Goal: Task Accomplishment & Management: Use online tool/utility

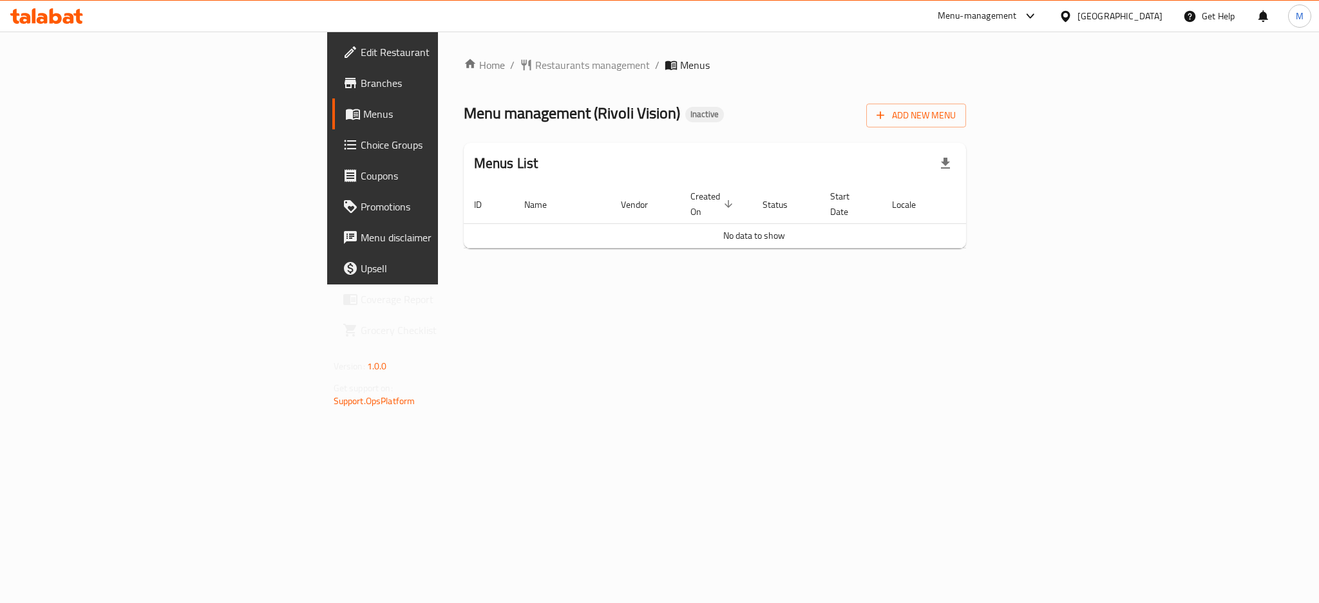
click at [1117, 17] on div "[GEOGRAPHIC_DATA]" at bounding box center [1120, 16] width 85 height 14
click at [991, 135] on div "[GEOGRAPHIC_DATA]" at bounding box center [1024, 133] width 106 height 30
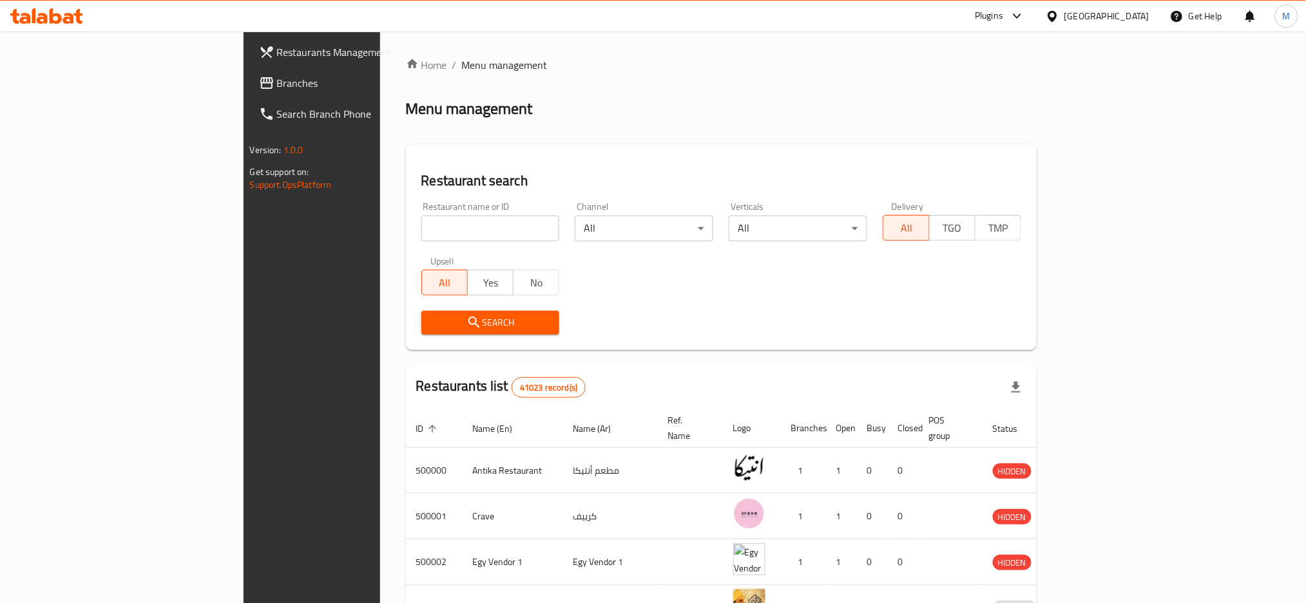
click at [277, 82] on span "Branches" at bounding box center [364, 82] width 175 height 15
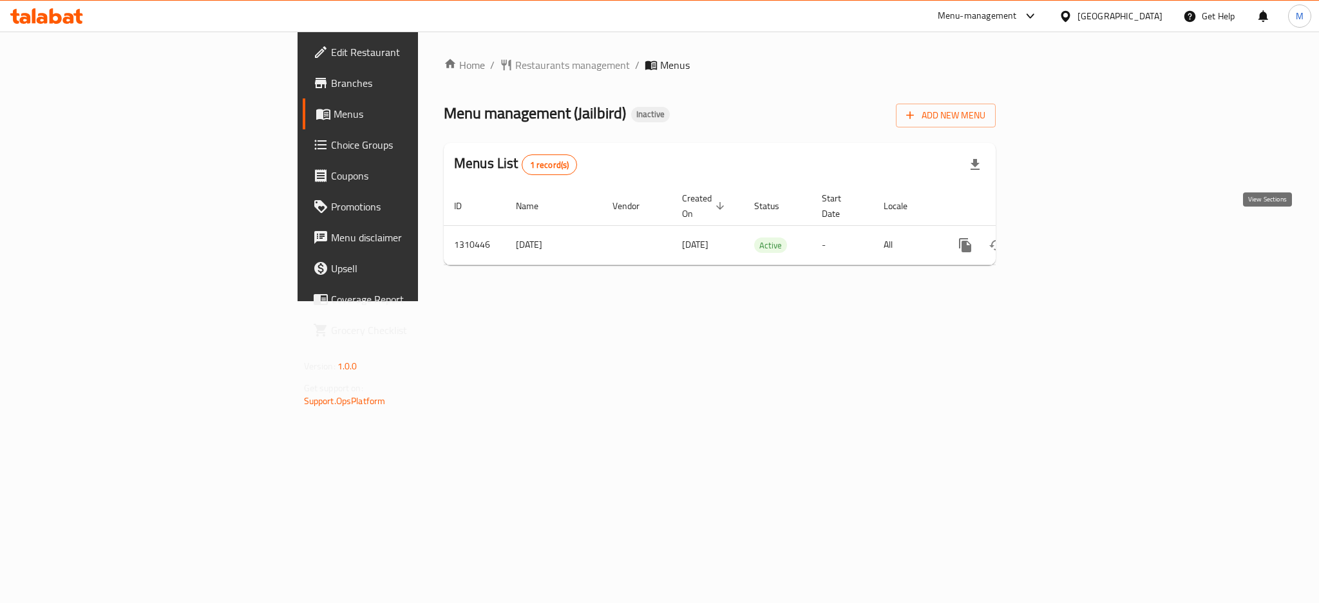
click at [1074, 241] on link "enhanced table" at bounding box center [1058, 245] width 31 height 31
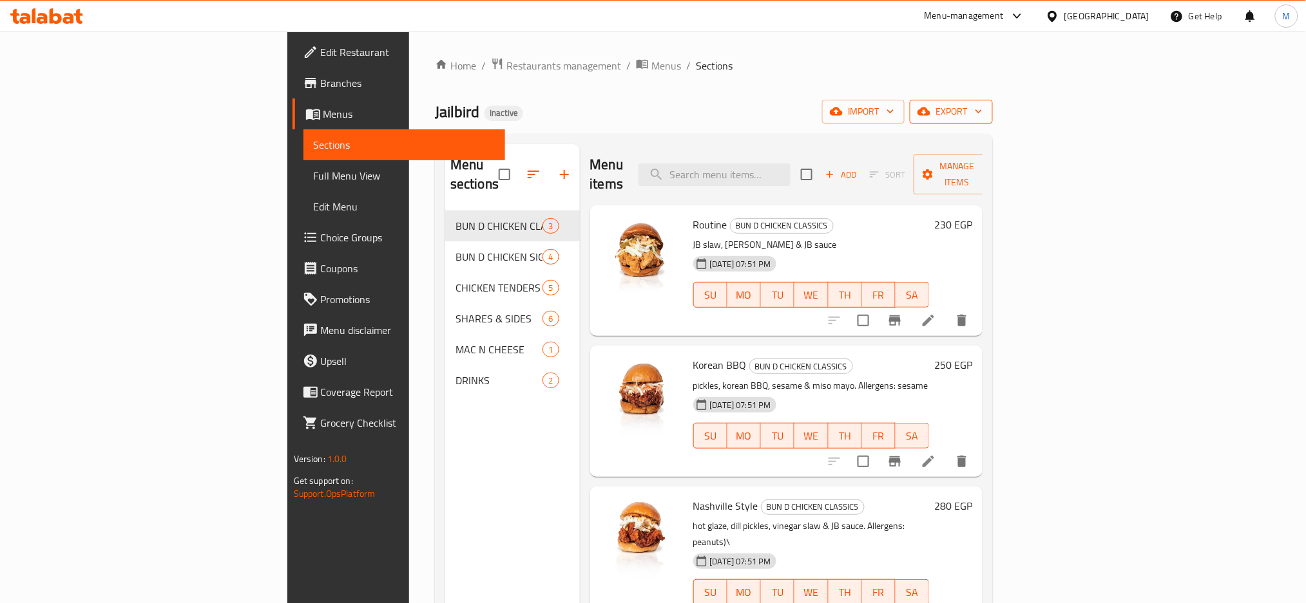
click at [993, 100] on button "export" at bounding box center [950, 112] width 83 height 24
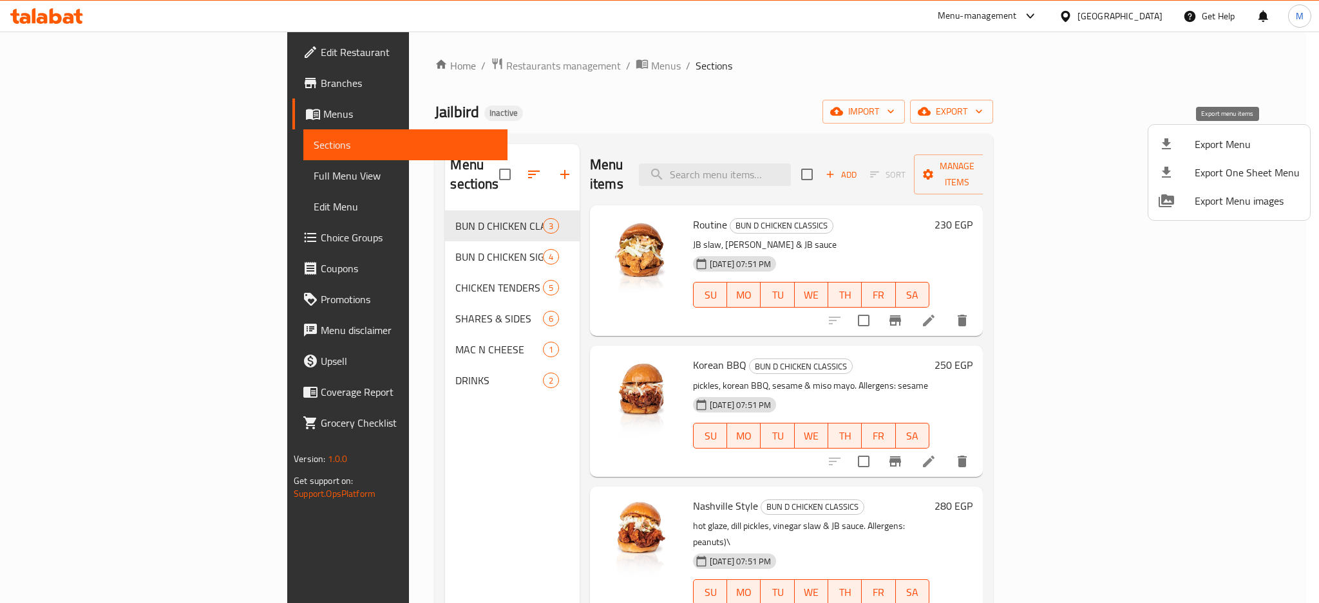
click at [1233, 142] on span "Export Menu" at bounding box center [1247, 144] width 105 height 15
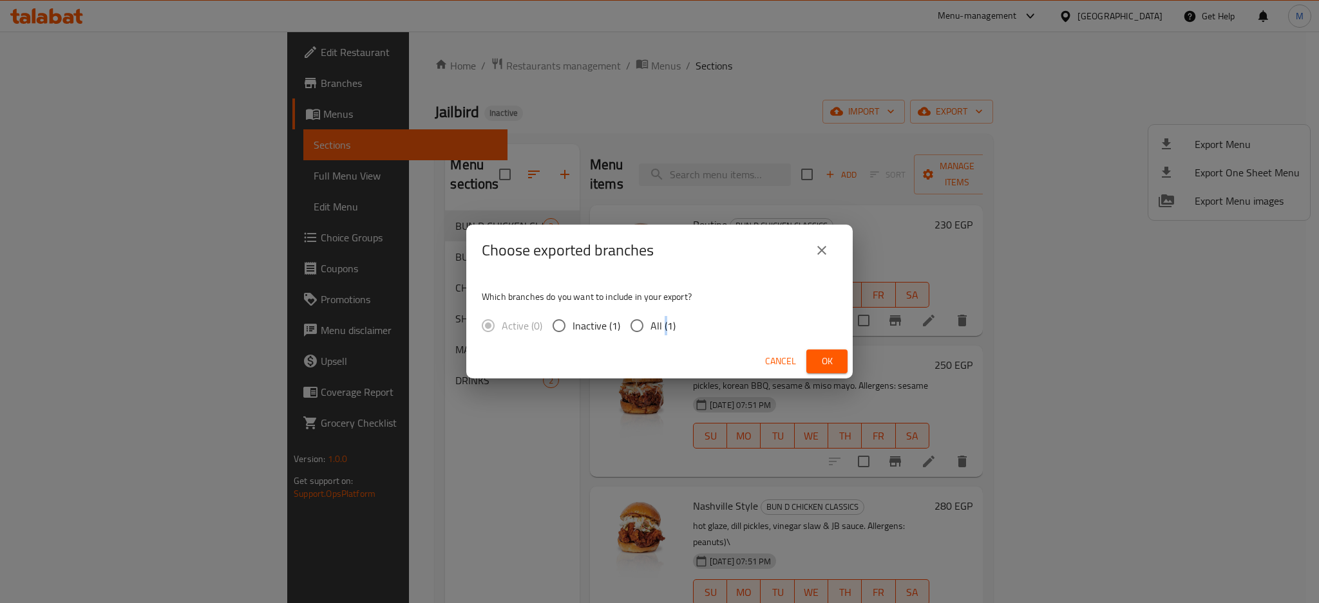
drag, startPoint x: 665, startPoint y: 324, endPoint x: 726, endPoint y: 360, distance: 71.0
click at [663, 323] on span "All (1)" at bounding box center [663, 325] width 25 height 15
click at [649, 317] on input "All (1)" at bounding box center [636, 325] width 27 height 27
radio input "true"
click at [837, 368] on button "Ok" at bounding box center [826, 362] width 41 height 24
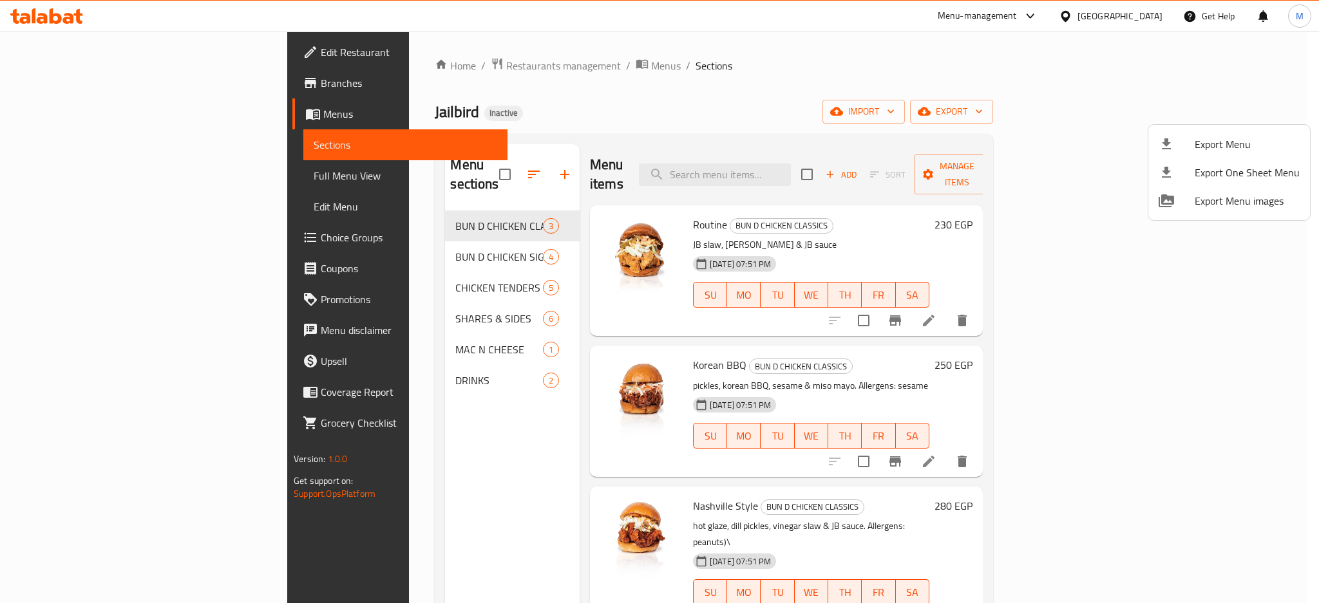
click at [352, 72] on div at bounding box center [659, 301] width 1319 height 603
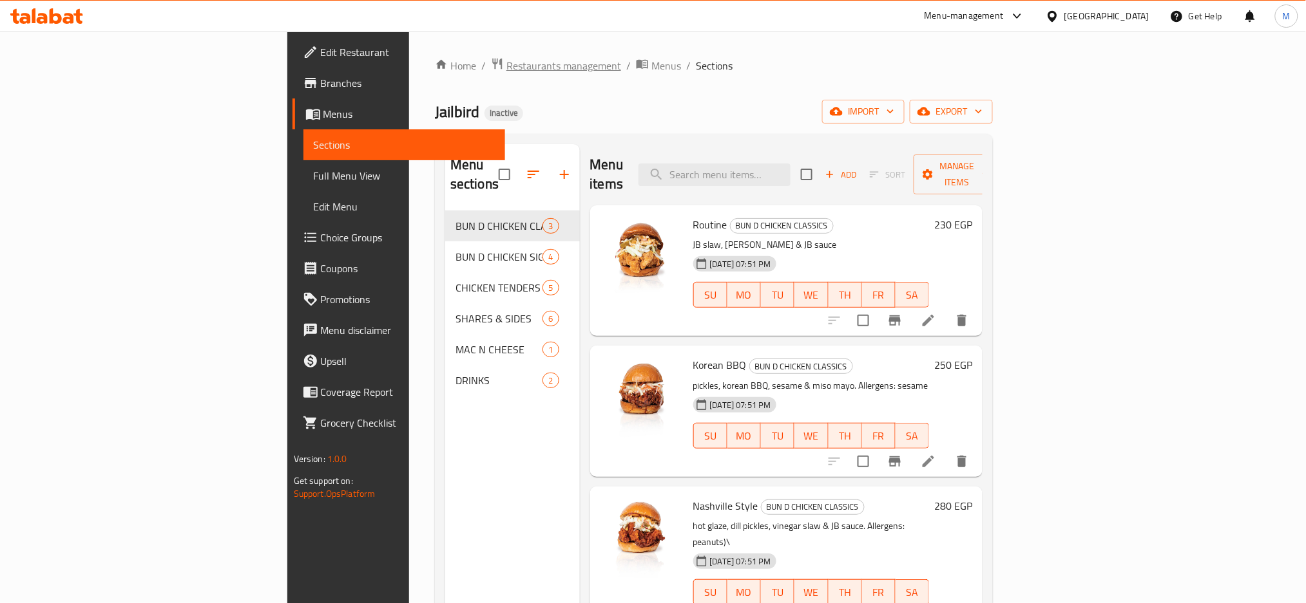
click at [506, 68] on span "Restaurants management" at bounding box center [563, 65] width 115 height 15
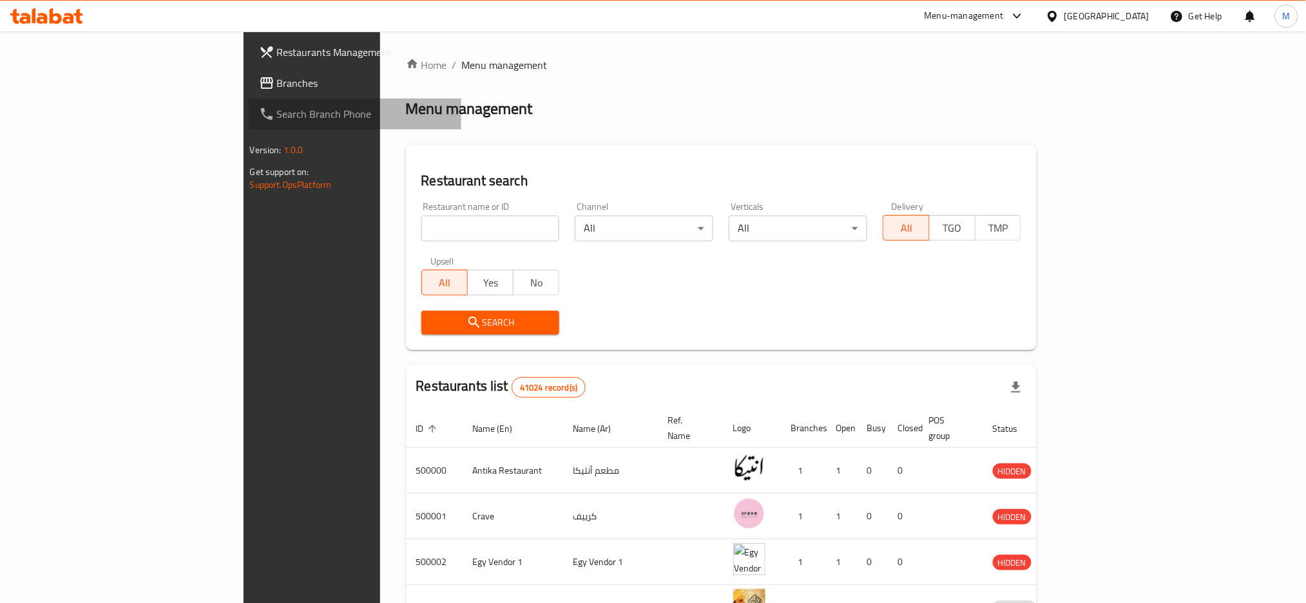
click at [249, 102] on link "Search Branch Phone" at bounding box center [355, 114] width 213 height 31
click at [277, 86] on span "Branches" at bounding box center [364, 82] width 175 height 15
